Goal: Information Seeking & Learning: Learn about a topic

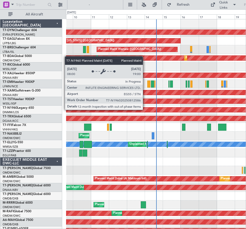
click at [145, 110] on div "Planned Maint [GEOGRAPHIC_DATA] ([GEOGRAPHIC_DATA])" at bounding box center [149, 109] width 524 height 5
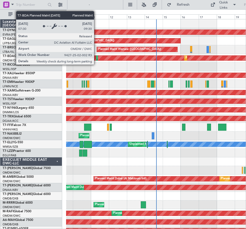
click at [96, 58] on div "Planned Maint Dubai (Al Maktoum Intl)" at bounding box center [97, 58] width 3 height 5
click at [98, 59] on div "Planned Maint Dubai (Al Maktoum Intl)" at bounding box center [124, 58] width 52 height 8
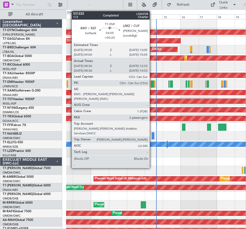
click at [152, 85] on div at bounding box center [152, 84] width 3 height 7
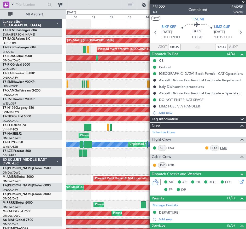
click at [222, 148] on link "EMC" at bounding box center [226, 148] width 12 height 5
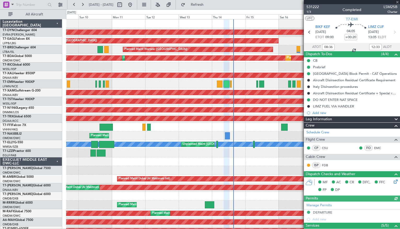
click at [246, 3] on div at bounding box center [352, 2] width 96 height 4
click at [246, 3] on span at bounding box center [397, 2] width 5 height 5
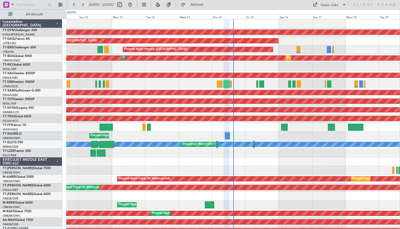
type input "0"
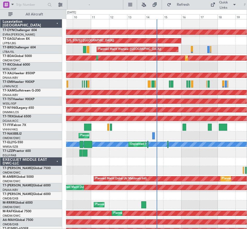
click at [58, 162] on div "EXECUJET MIDDLE EAST DWC-LLC" at bounding box center [31, 161] width 62 height 9
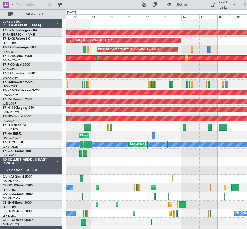
click at [58, 169] on div "Luxaviation E.A.,S.A." at bounding box center [31, 170] width 62 height 9
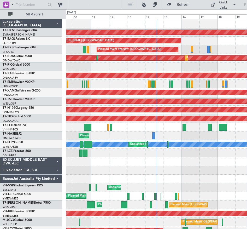
click at [59, 178] on div "ExecuJet Australia Pty Limited" at bounding box center [31, 179] width 62 height 9
